Goal: Find specific page/section: Find specific page/section

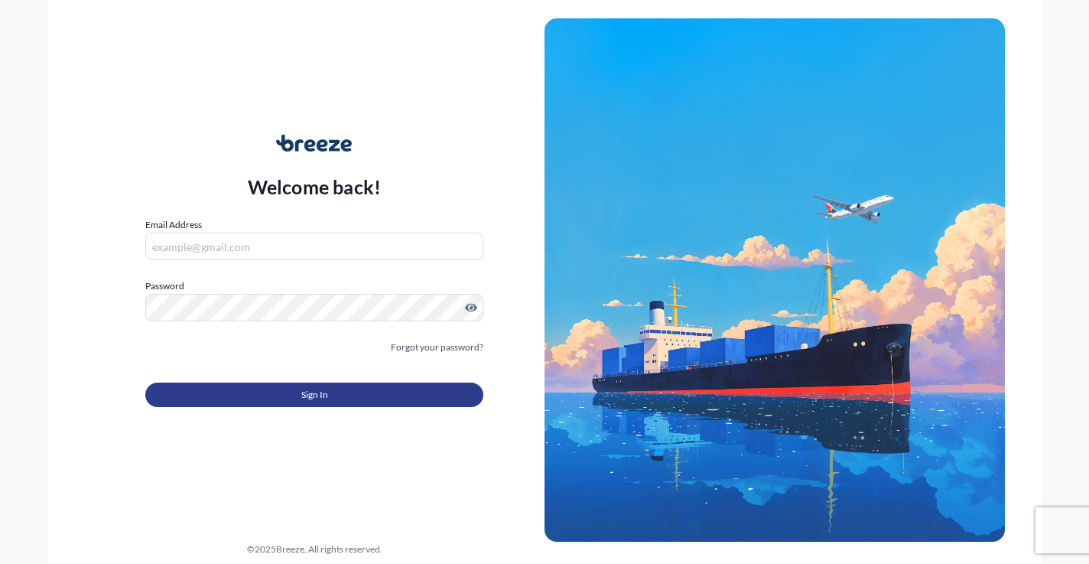
type input "[EMAIL_ADDRESS][DOMAIN_NAME]"
click at [319, 389] on span "Sign In" at bounding box center [314, 394] width 27 height 15
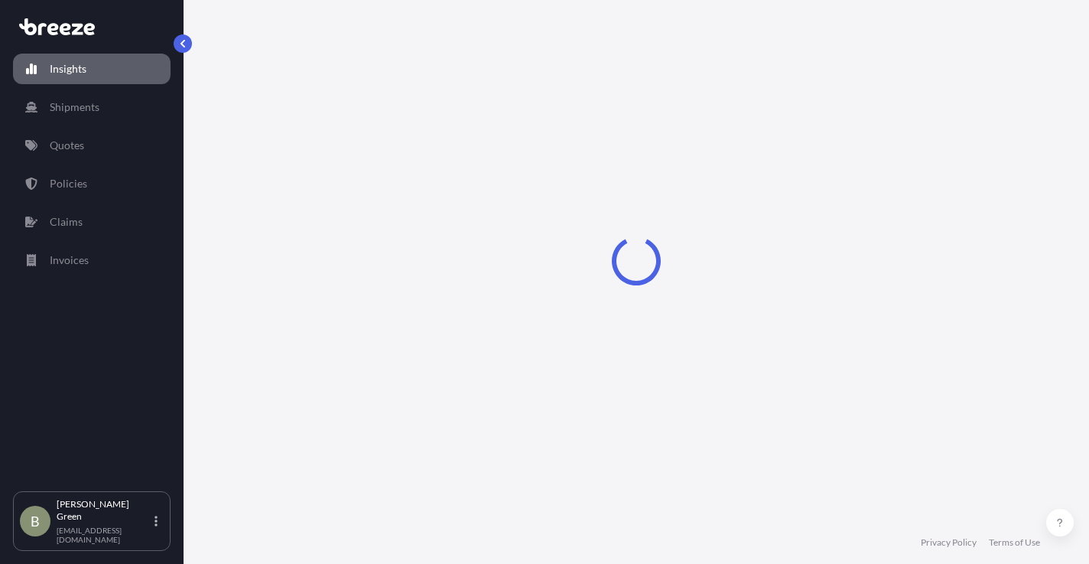
select select "2025"
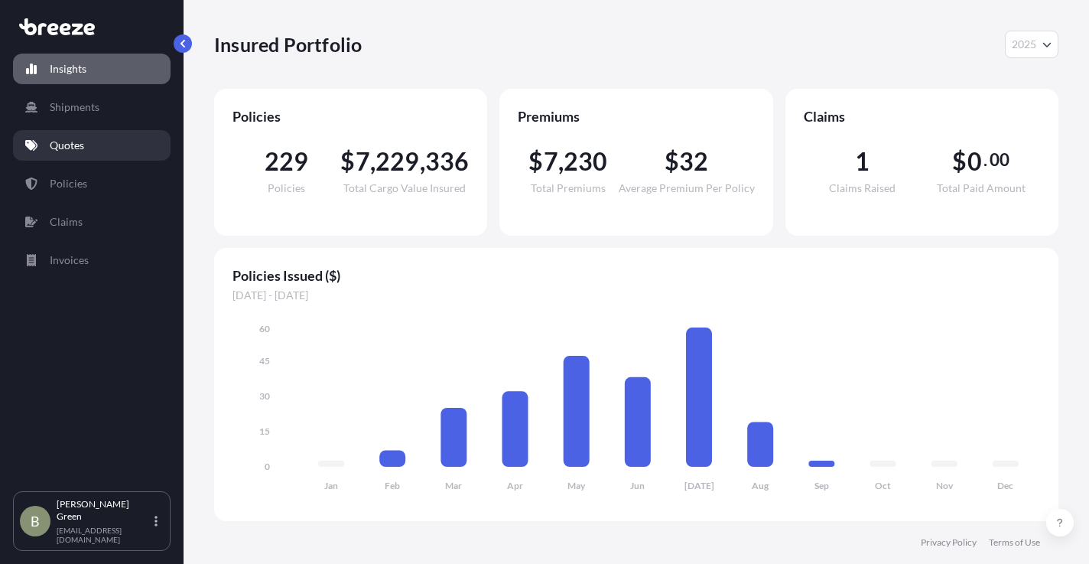
click at [64, 148] on p "Quotes" at bounding box center [67, 145] width 34 height 15
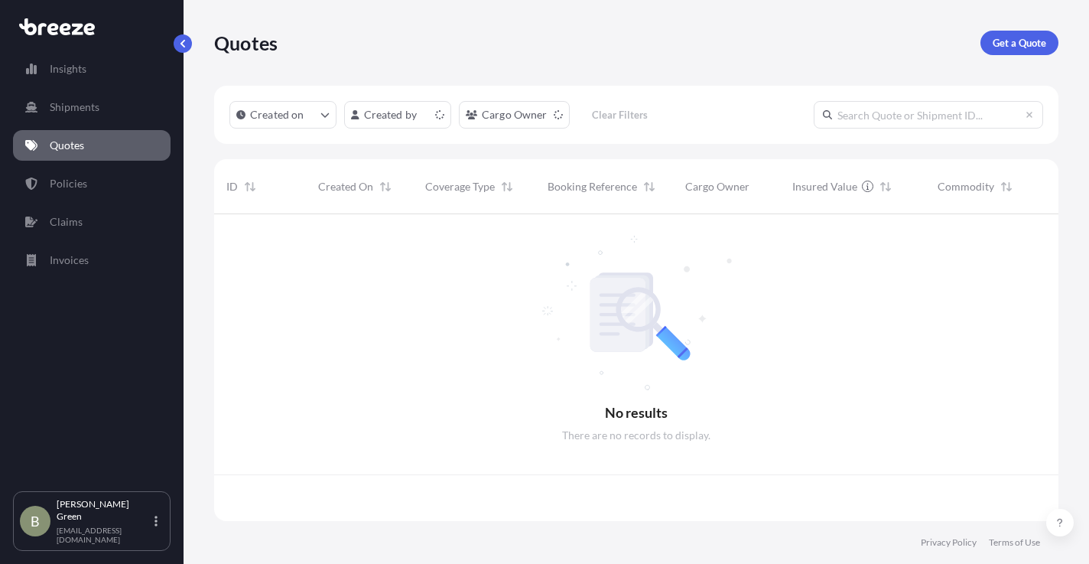
scroll to position [304, 833]
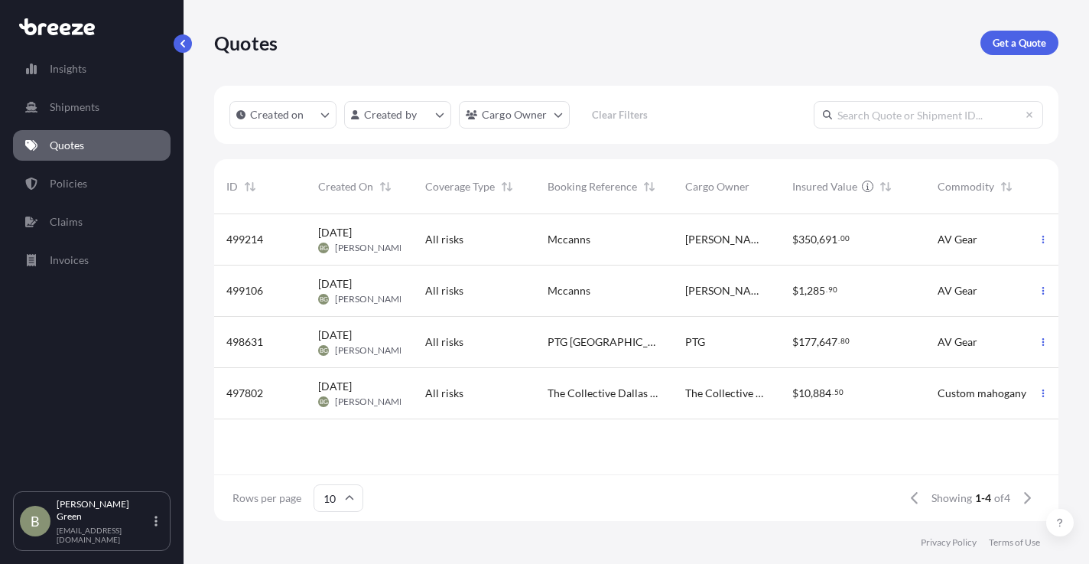
click at [627, 243] on div "Mccanns" at bounding box center [604, 239] width 113 height 15
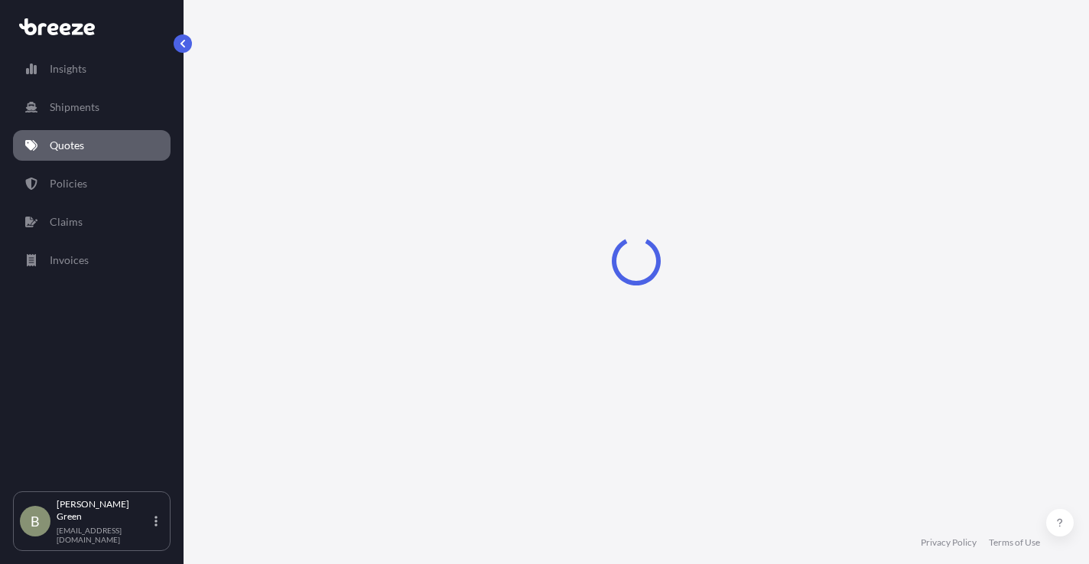
select select "Road"
select select "1"
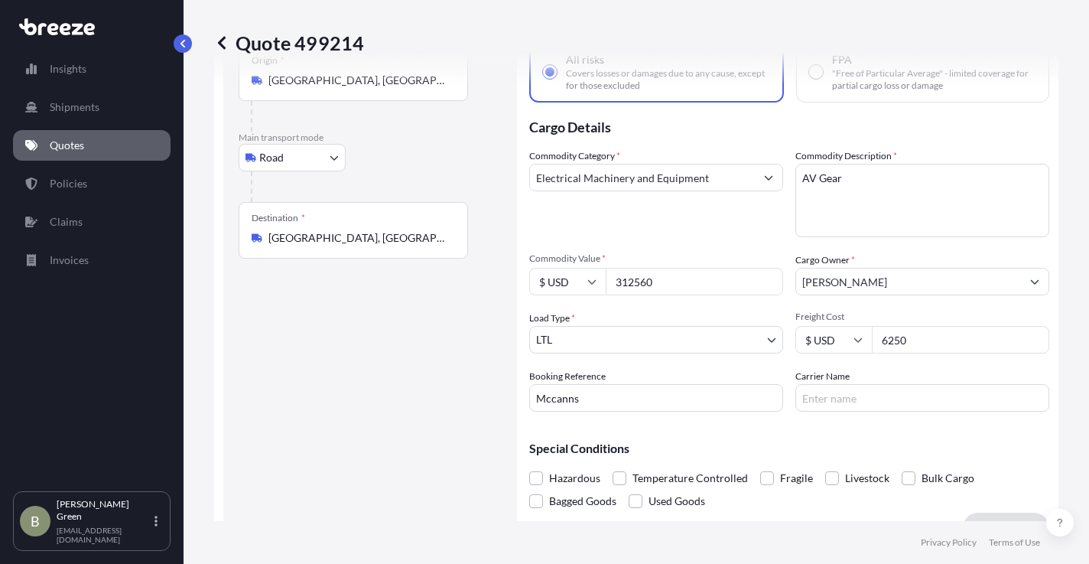
scroll to position [55, 0]
